Goal: Transaction & Acquisition: Purchase product/service

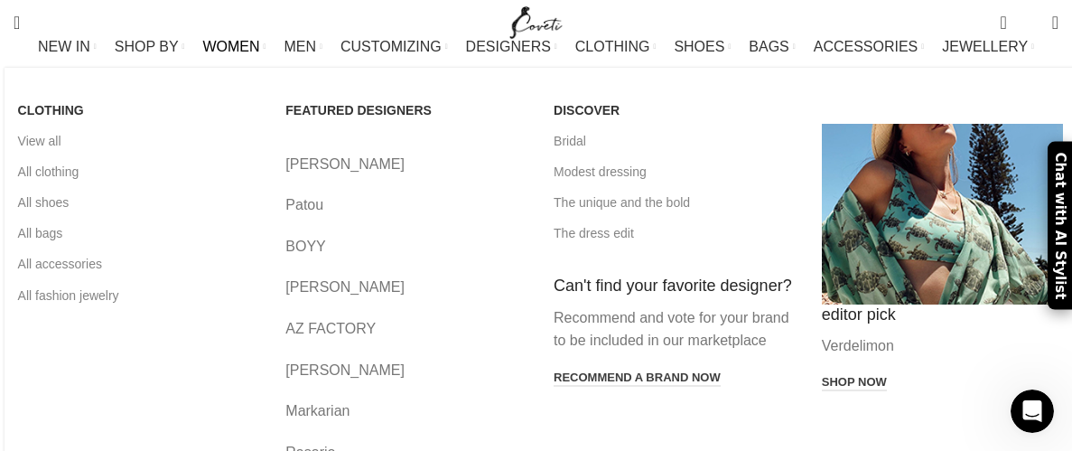
scroll to position [64, 0]
click at [557, 242] on link "The dress edit" at bounding box center [673, 233] width 241 height 31
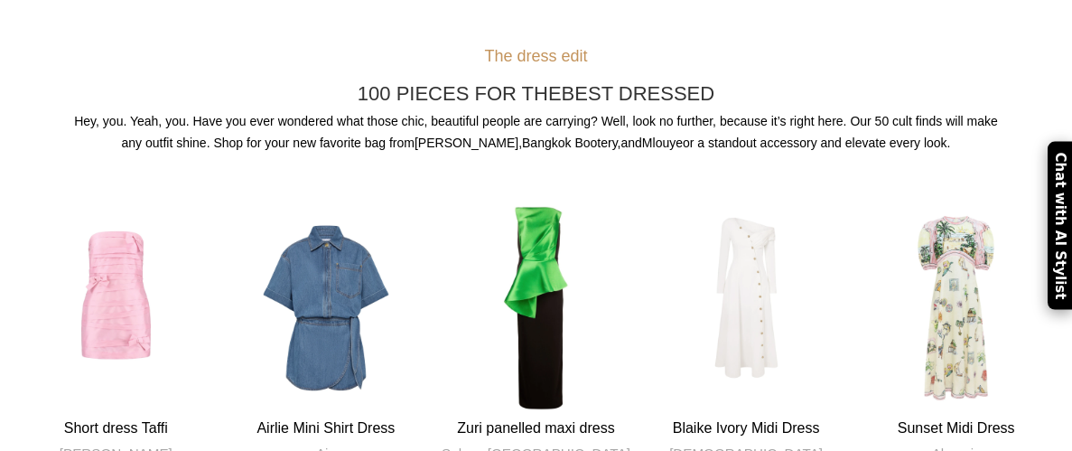
scroll to position [995, 0]
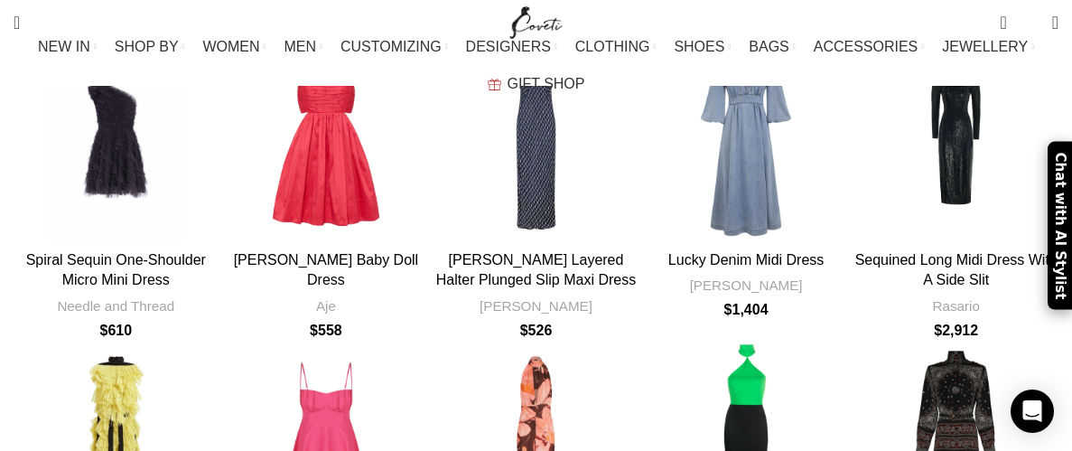
click at [169, 250] on h3 "Spiral Sequin One-Shoulder Micro Mini Dress" at bounding box center [116, 270] width 205 height 41
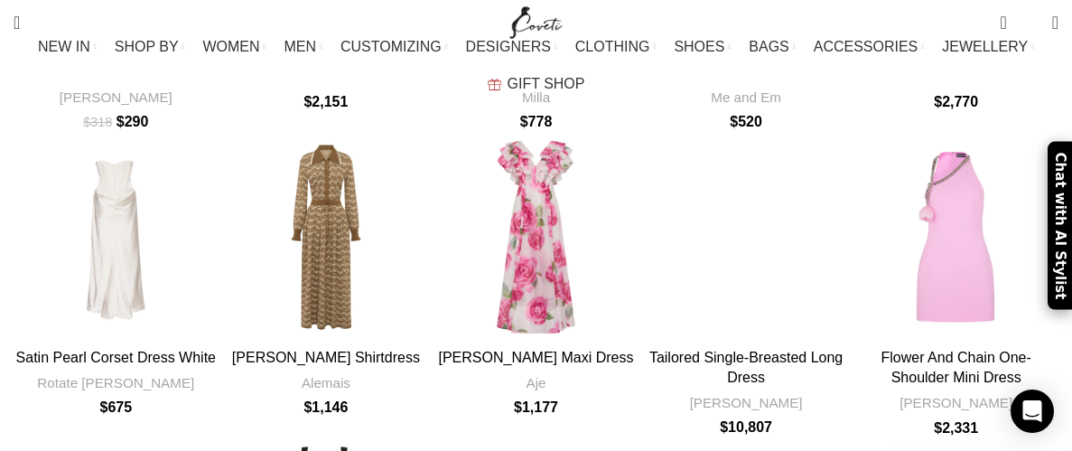
scroll to position [1467, 0]
